Goal: Task Accomplishment & Management: Manage account settings

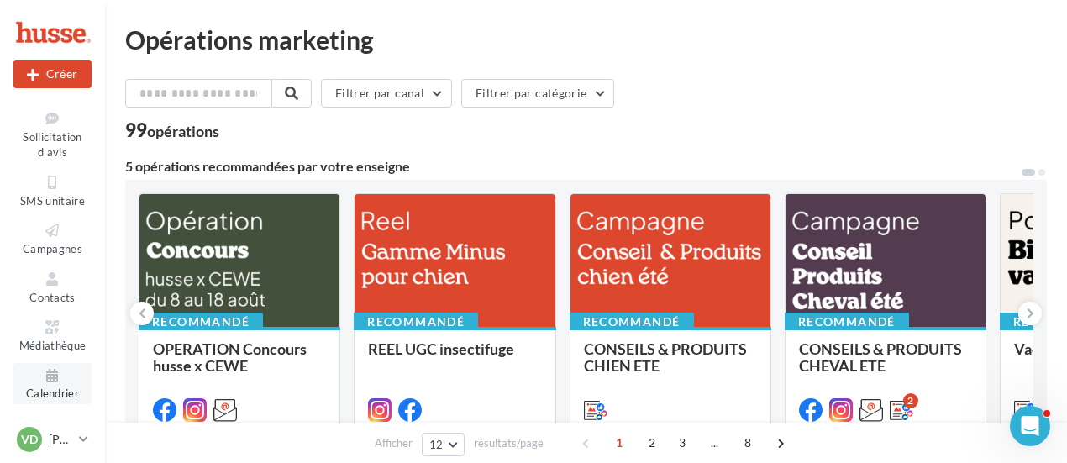
scroll to position [252, 0]
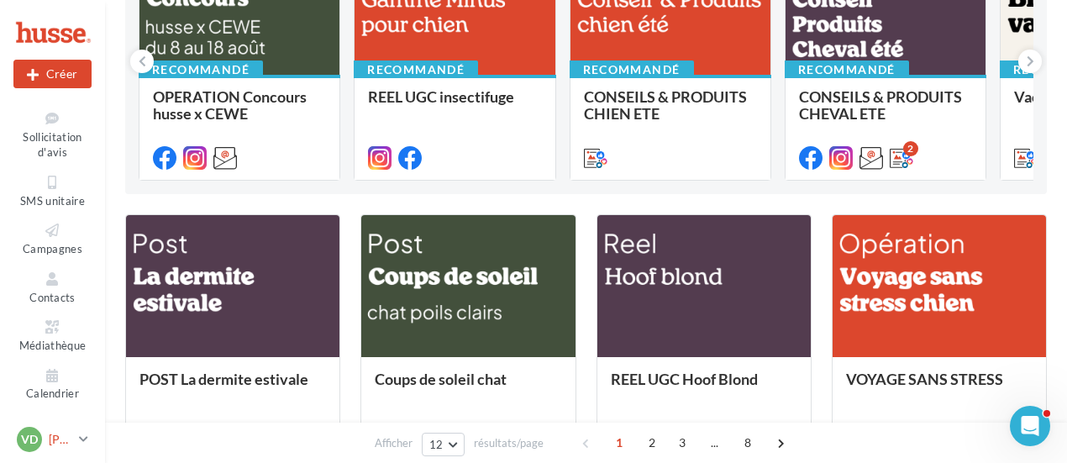
click at [51, 439] on p "[PERSON_NAME]" at bounding box center [61, 439] width 24 height 17
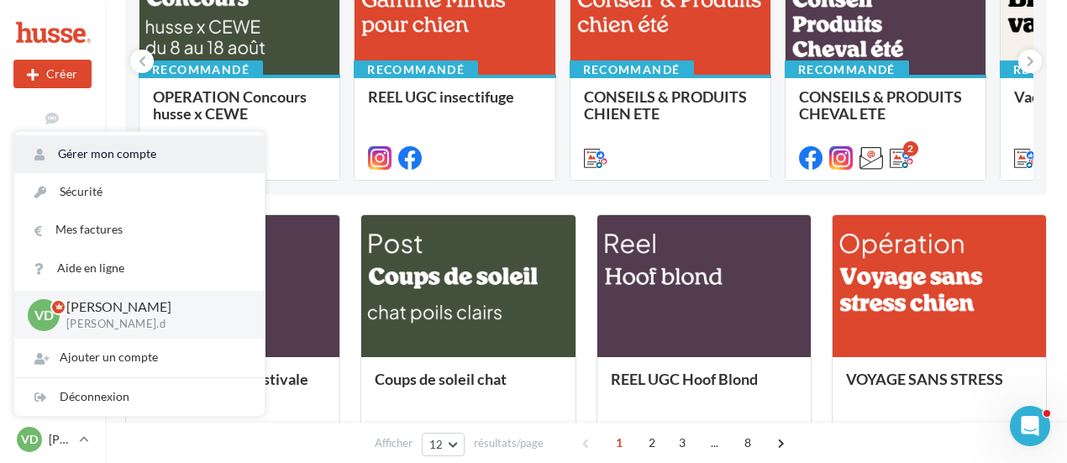
click at [98, 146] on link "Gérer mon compte" at bounding box center [139, 154] width 250 height 38
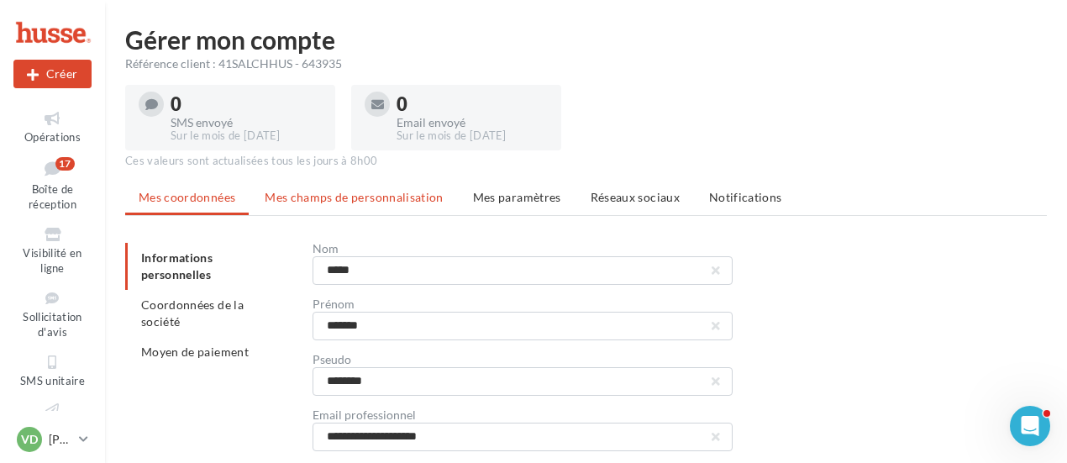
click at [387, 200] on span "Mes champs de personnalisation" at bounding box center [354, 197] width 179 height 14
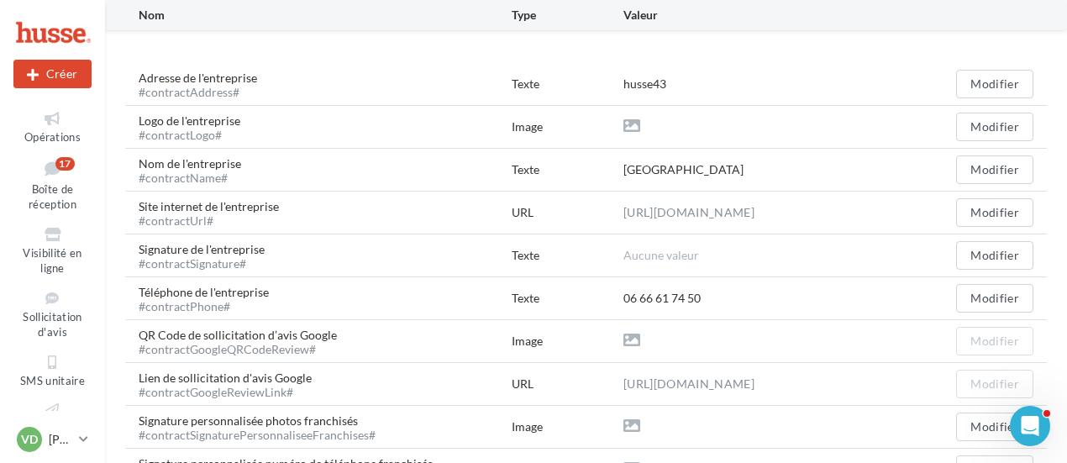
scroll to position [420, 0]
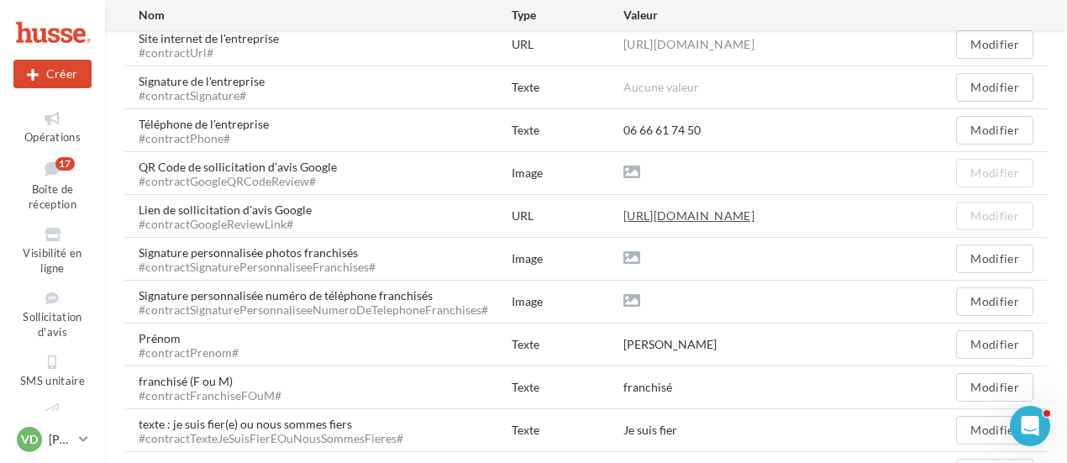
click at [755, 212] on link "[URL][DOMAIN_NAME]" at bounding box center [689, 216] width 131 height 20
drag, startPoint x: 613, startPoint y: 213, endPoint x: 745, endPoint y: 213, distance: 131.9
click at [745, 213] on div "Lien de sollicitation d'avis Google #contractGoogleReviewLink# URL [URL][DOMAIN…" at bounding box center [586, 216] width 922 height 42
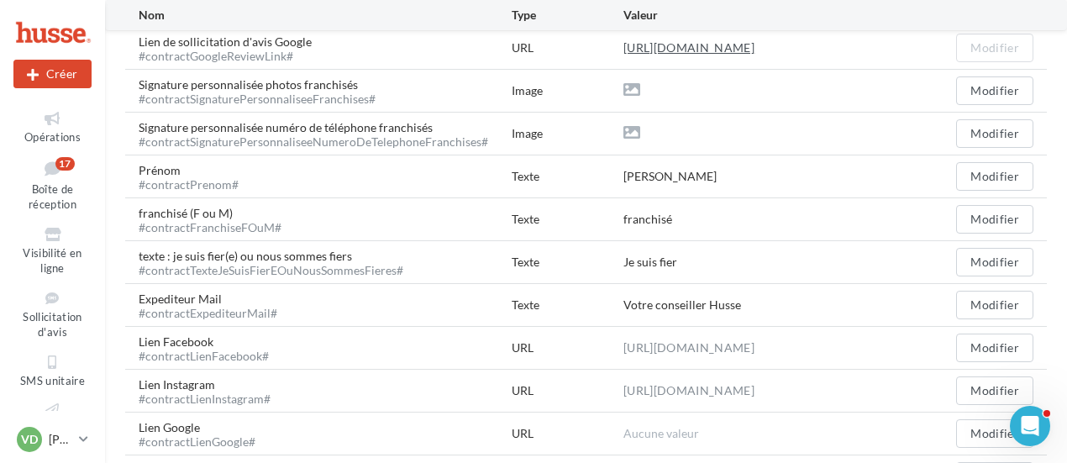
scroll to position [672, 0]
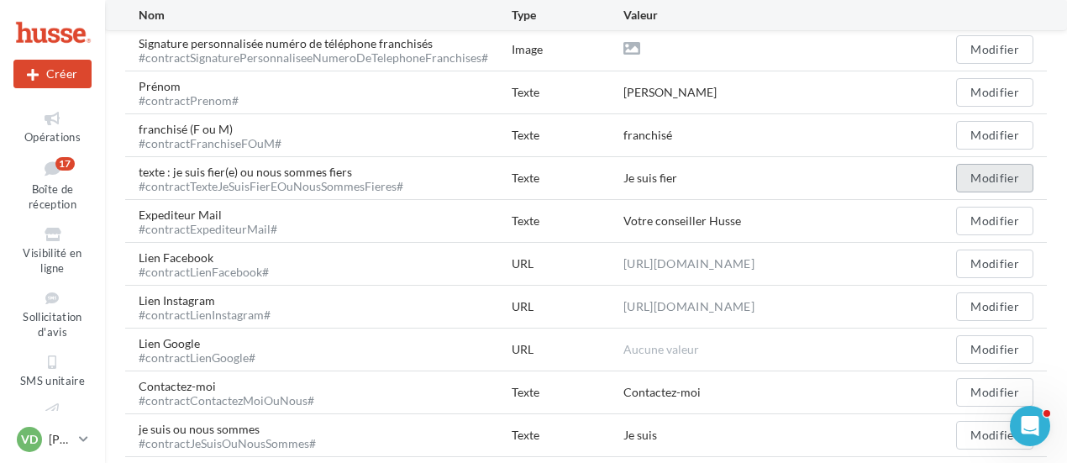
click at [980, 176] on button "Modifier" at bounding box center [994, 178] width 77 height 29
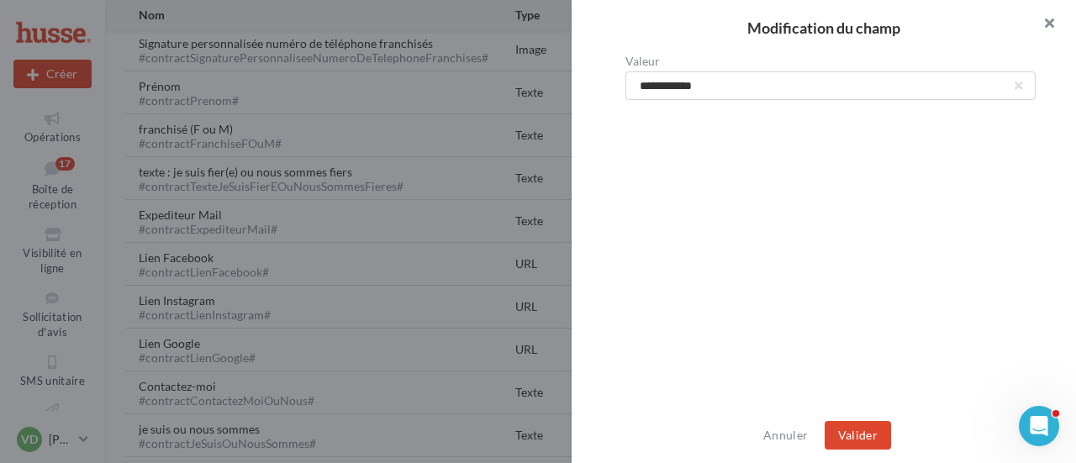
click at [1050, 20] on button "button" at bounding box center [1041, 25] width 67 height 50
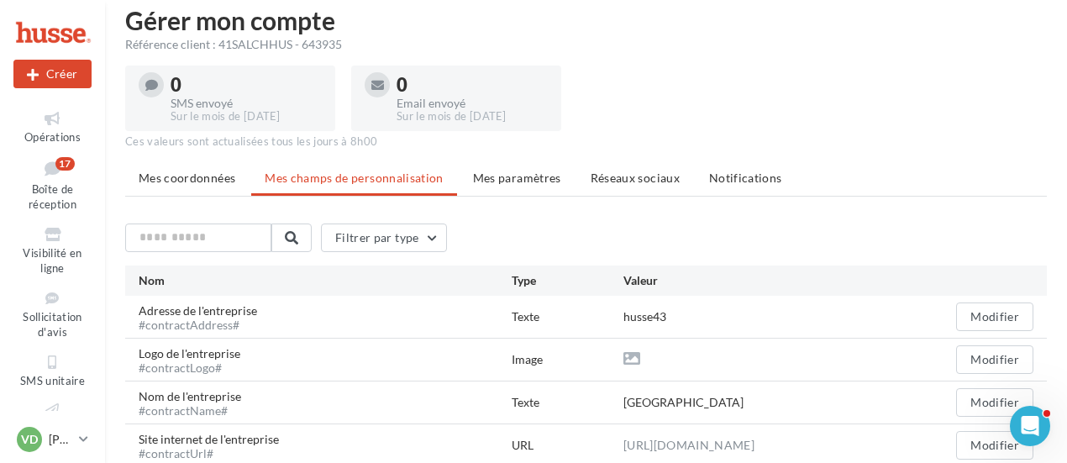
scroll to position [0, 0]
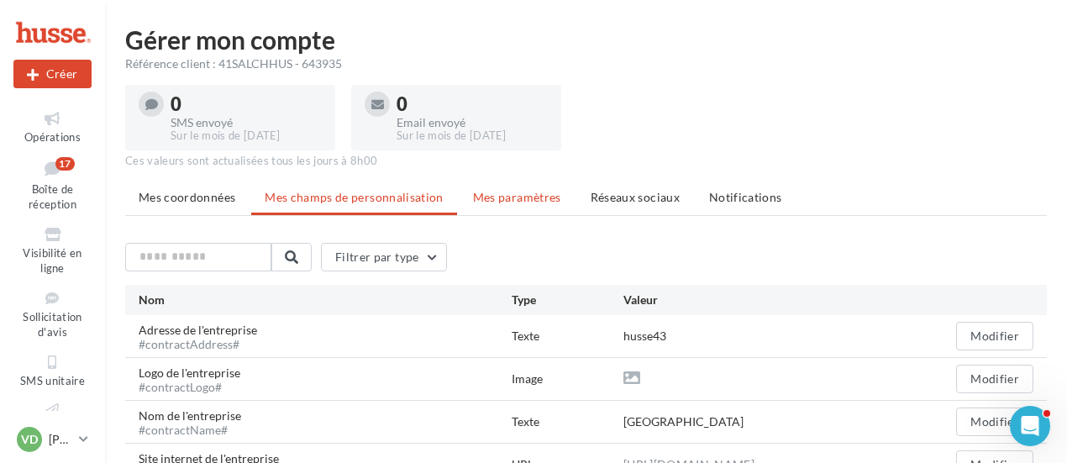
click at [506, 201] on span "Mes paramètres" at bounding box center [517, 197] width 88 height 14
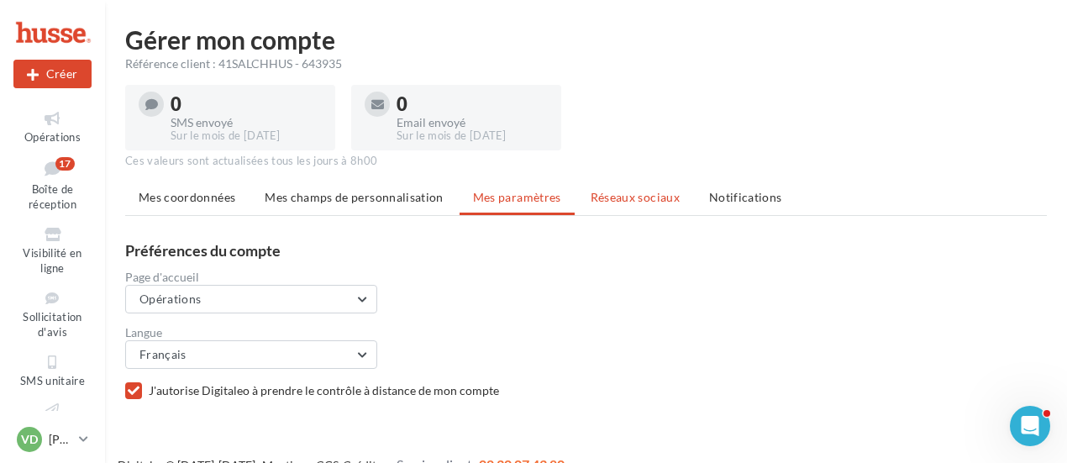
click at [598, 200] on span "Réseaux sociaux" at bounding box center [635, 197] width 89 height 14
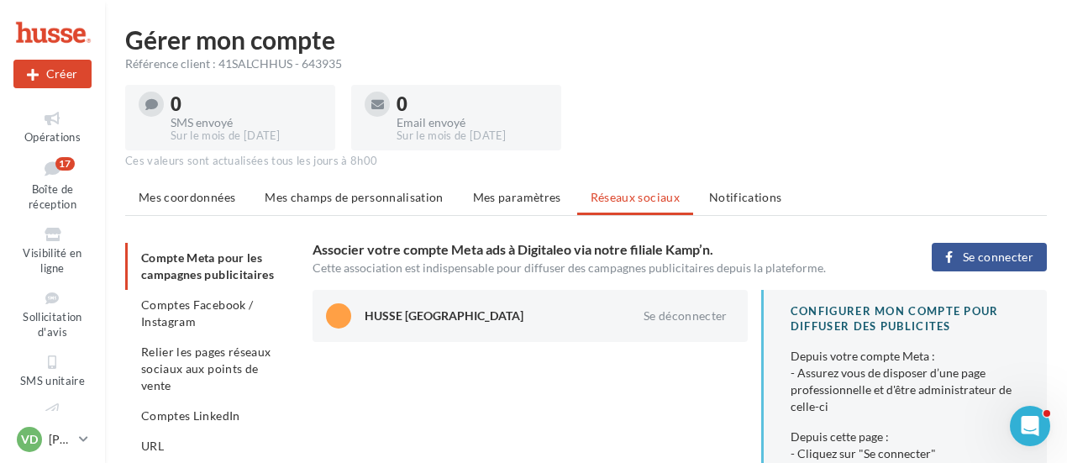
scroll to position [168, 0]
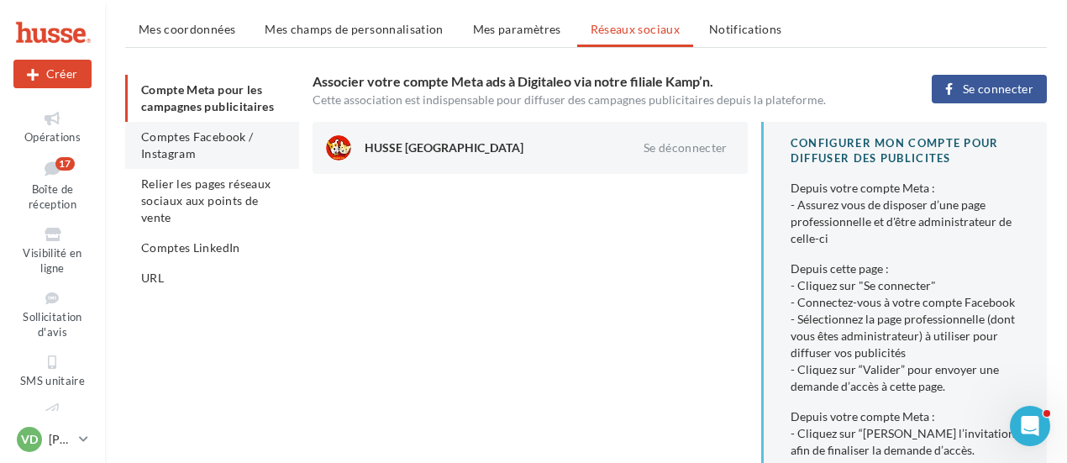
click at [212, 144] on li "Comptes Facebook / Instagram" at bounding box center [212, 145] width 174 height 47
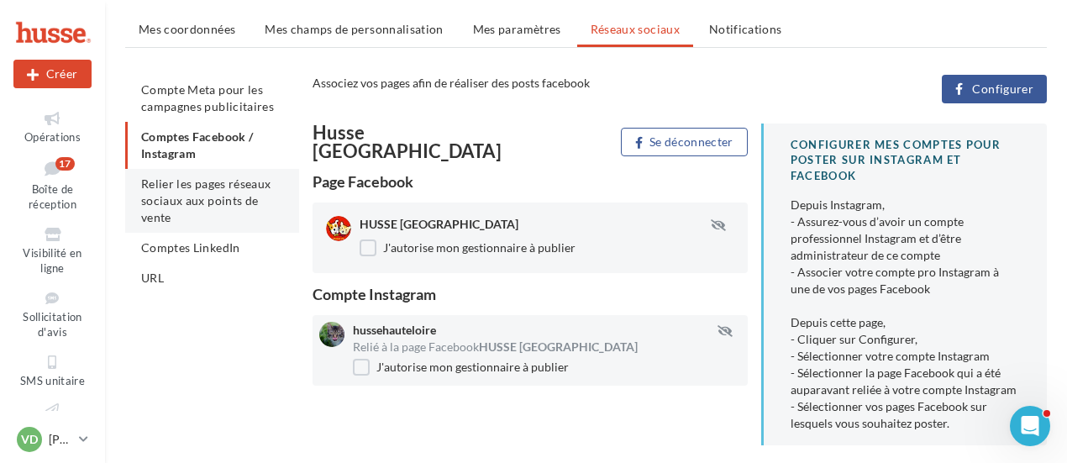
click at [210, 199] on span "Relier les pages réseaux sociaux aux points de vente" at bounding box center [205, 200] width 129 height 48
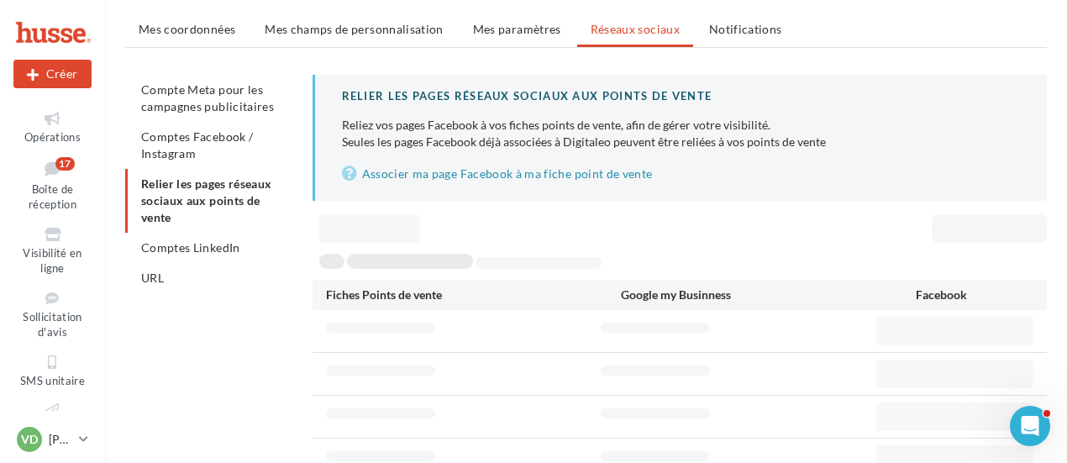
scroll to position [132, 0]
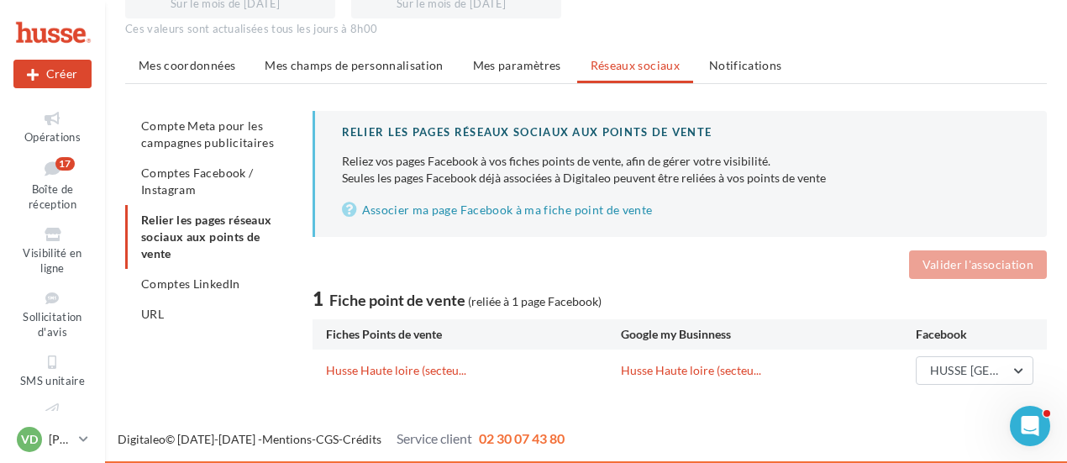
click at [223, 234] on ul "Compte Meta pour les campagnes publicitaires Comptes Facebook / Instagram Relie…" at bounding box center [212, 220] width 174 height 218
click at [219, 287] on span "Comptes LinkedIn" at bounding box center [190, 283] width 99 height 14
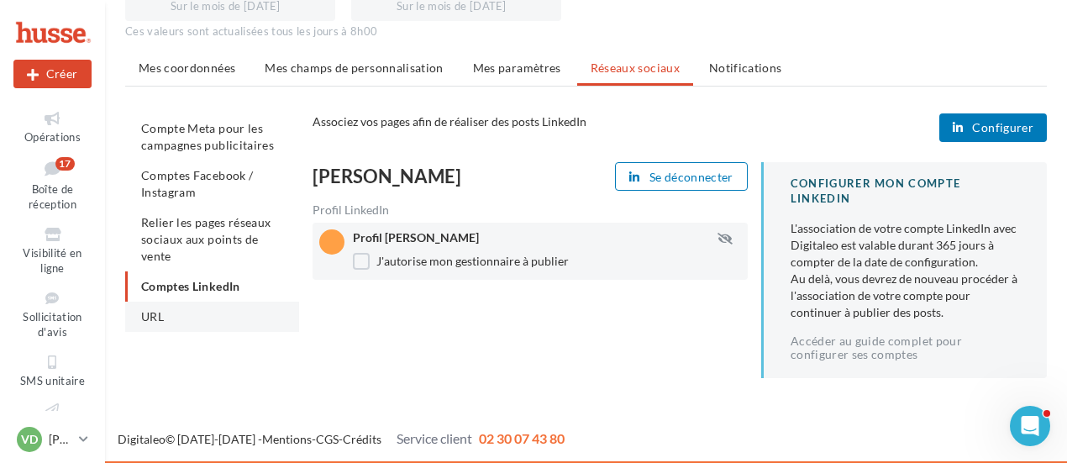
click at [207, 324] on li "URL" at bounding box center [212, 317] width 174 height 30
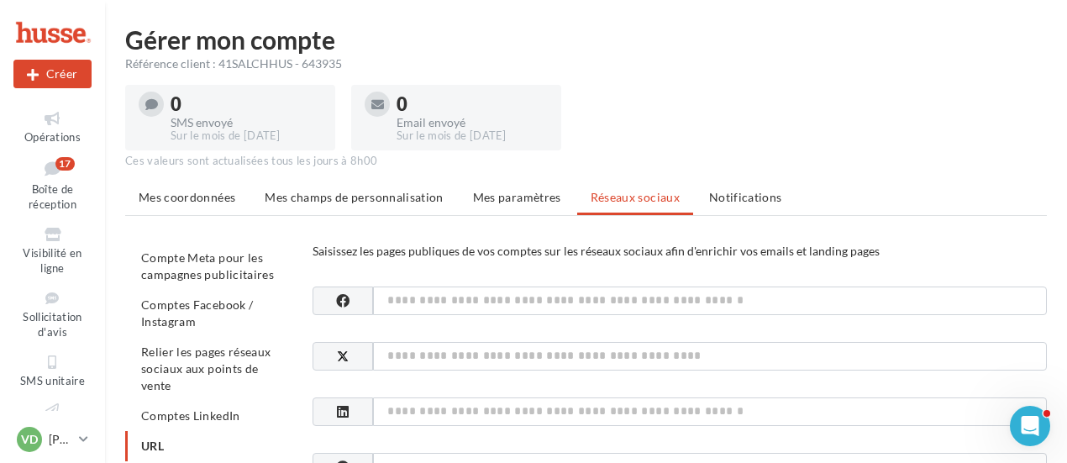
click at [751, 194] on span "Notifications" at bounding box center [745, 197] width 73 height 14
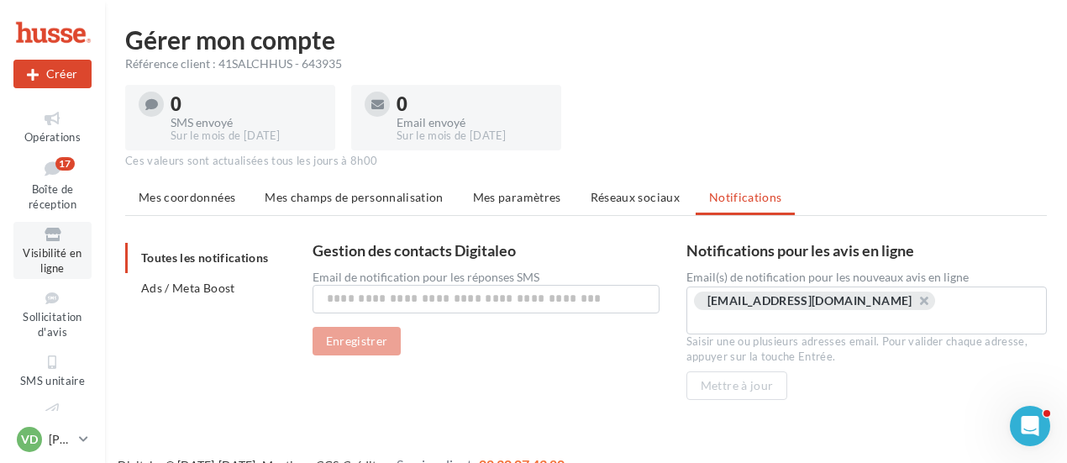
click at [55, 255] on span "Visibilité en ligne" at bounding box center [52, 260] width 59 height 29
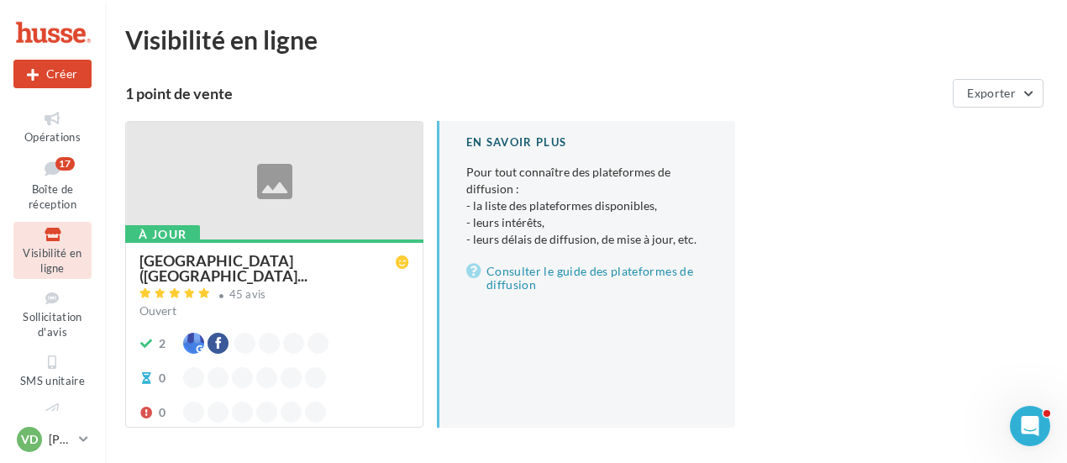
scroll to position [64, 0]
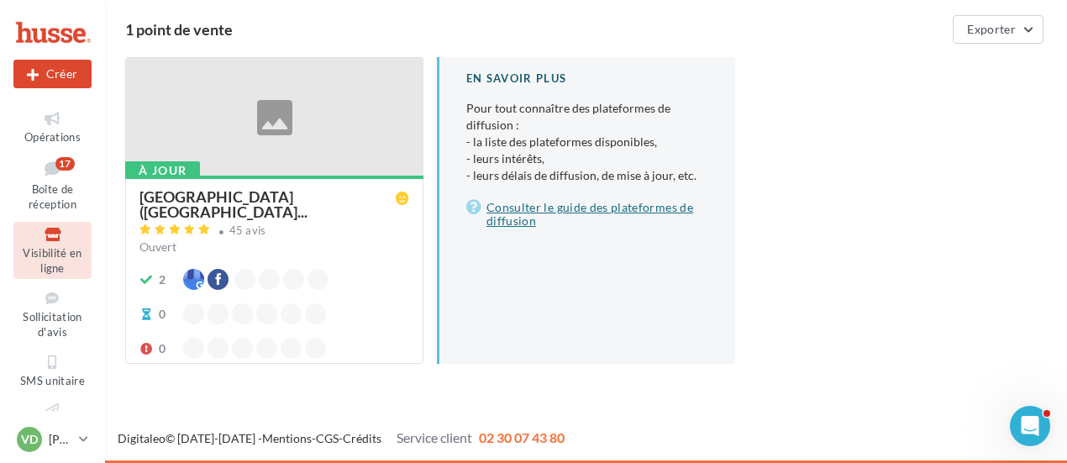
click at [503, 209] on link "Consulter le guide des plateformes de diffusion" at bounding box center [587, 214] width 242 height 34
